Goal: Transaction & Acquisition: Purchase product/service

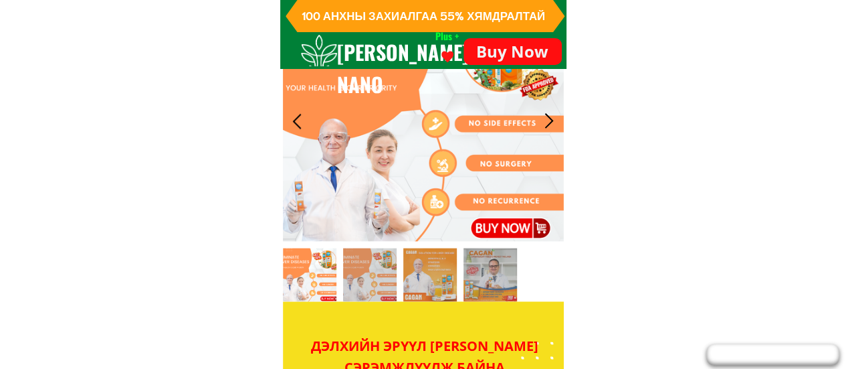
scroll to position [905, 0]
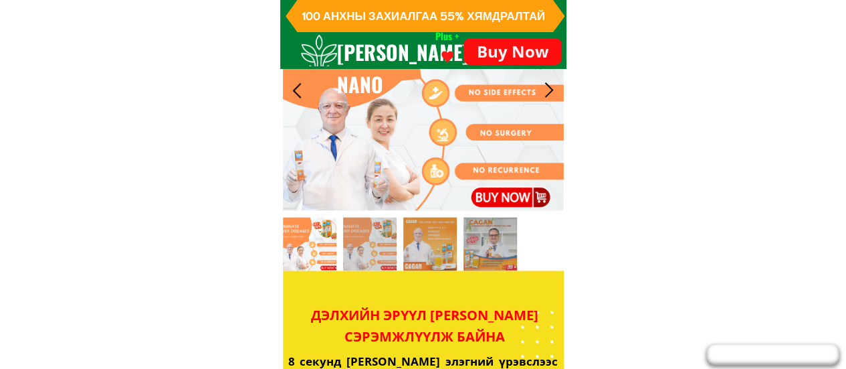
click at [502, 54] on p "Buy Now" at bounding box center [513, 51] width 98 height 27
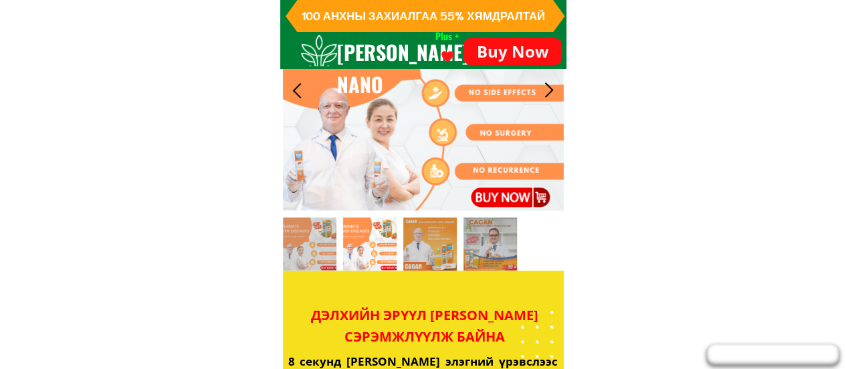
click at [490, 52] on p "Buy Now" at bounding box center [513, 51] width 98 height 27
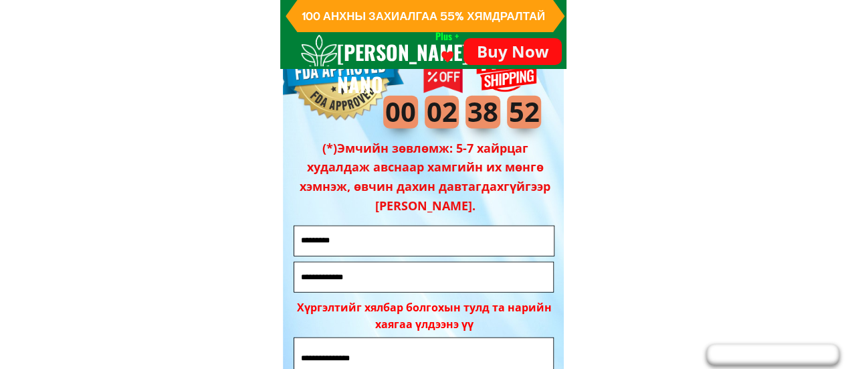
scroll to position [9228, 0]
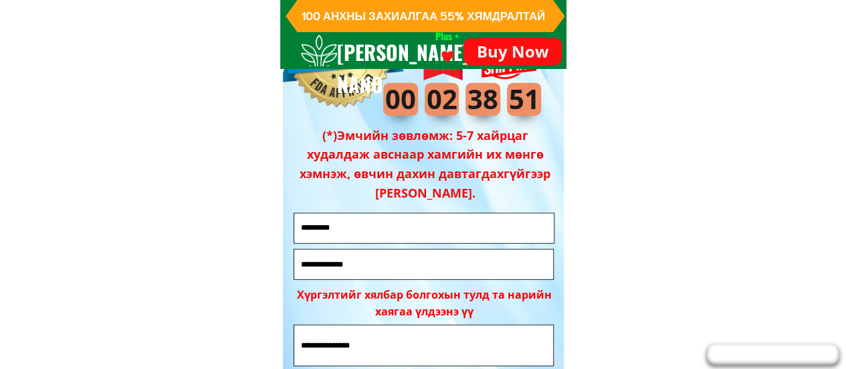
click at [380, 234] on input "text" at bounding box center [425, 227] width 254 height 29
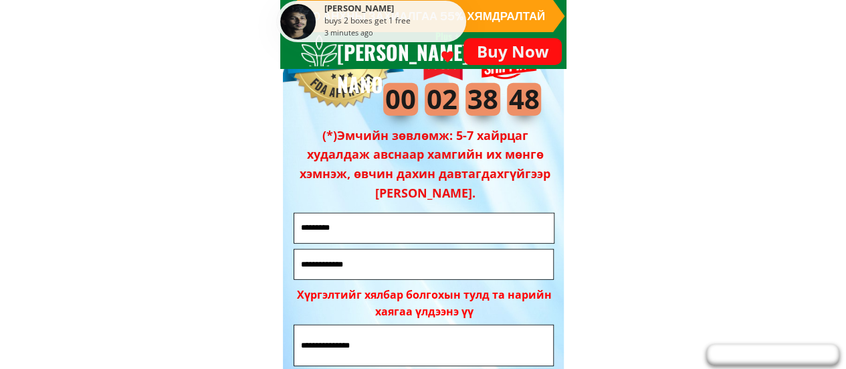
type input "*********"
click at [365, 260] on input "tel" at bounding box center [424, 264] width 253 height 29
type input "*"
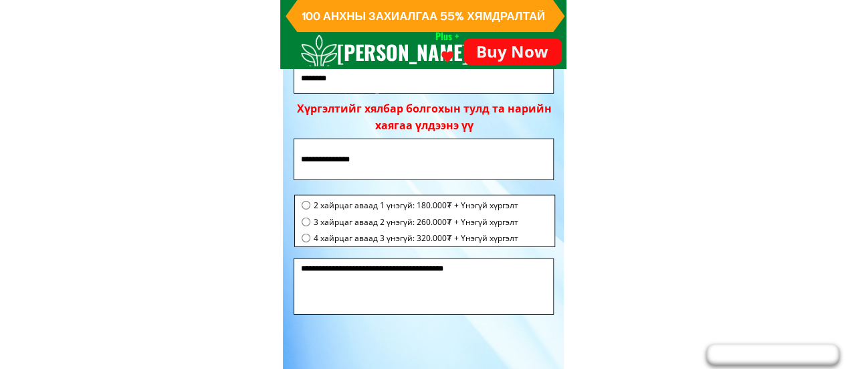
scroll to position [9424, 0]
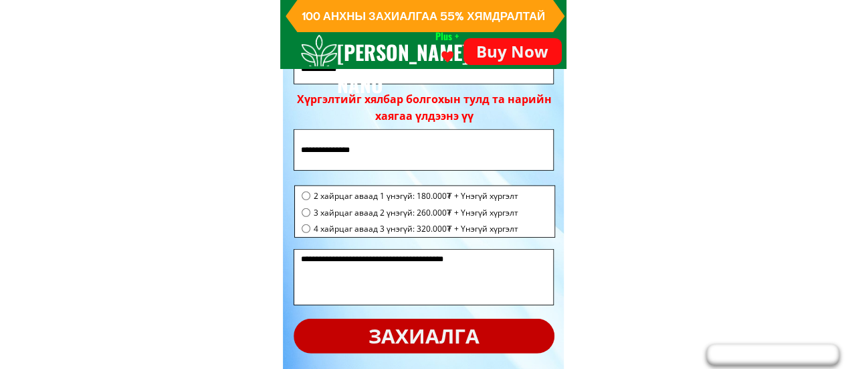
type input "**********"
click at [389, 159] on input "text" at bounding box center [424, 149] width 253 height 39
type input "****"
click at [309, 189] on div "2 хайрцаг аваад 1 үнэгүй: 180.000₮ + Үнэгүй хүргэлт" at bounding box center [410, 195] width 217 height 13
click at [306, 218] on div "2 хайрцаг аваад 1 үнэгүй: 180.000₮ + Үнэгүй хүргэлт 3 хайрцаг аваад 2 үнэгүй: 2…" at bounding box center [410, 213] width 217 height 49
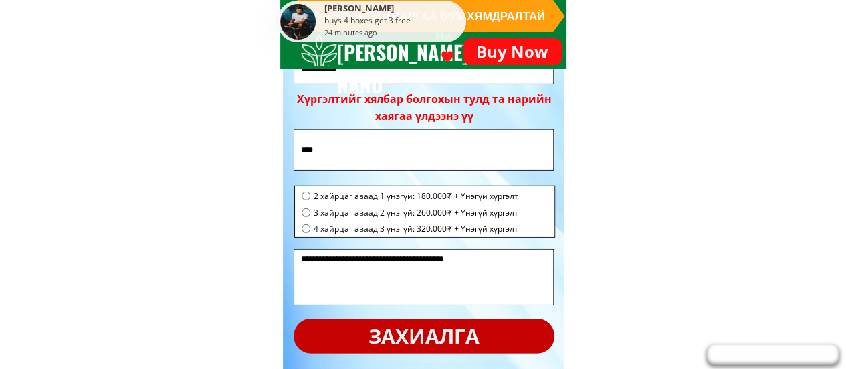
click at [337, 331] on p "захиалга" at bounding box center [424, 335] width 261 height 35
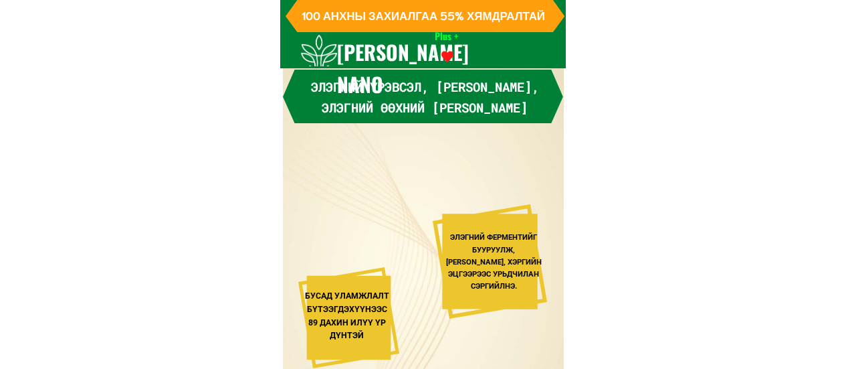
scroll to position [9424, 0]
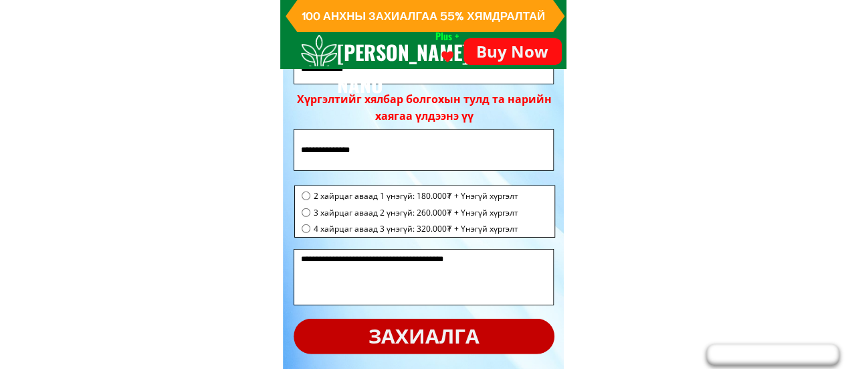
scroll to position [9424, 0]
